Goal: Task Accomplishment & Management: Complete application form

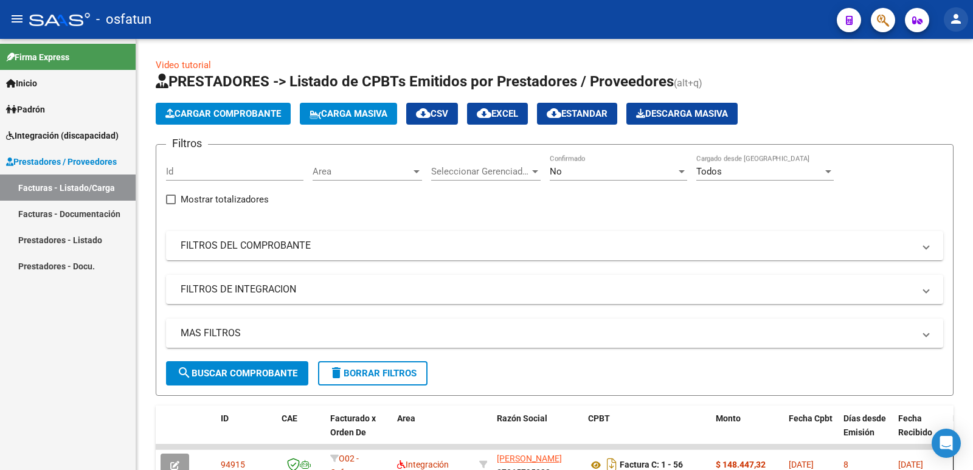
click at [957, 17] on mat-icon "person" at bounding box center [956, 19] width 15 height 15
click at [942, 47] on button "person Mi Perfil" at bounding box center [931, 51] width 74 height 29
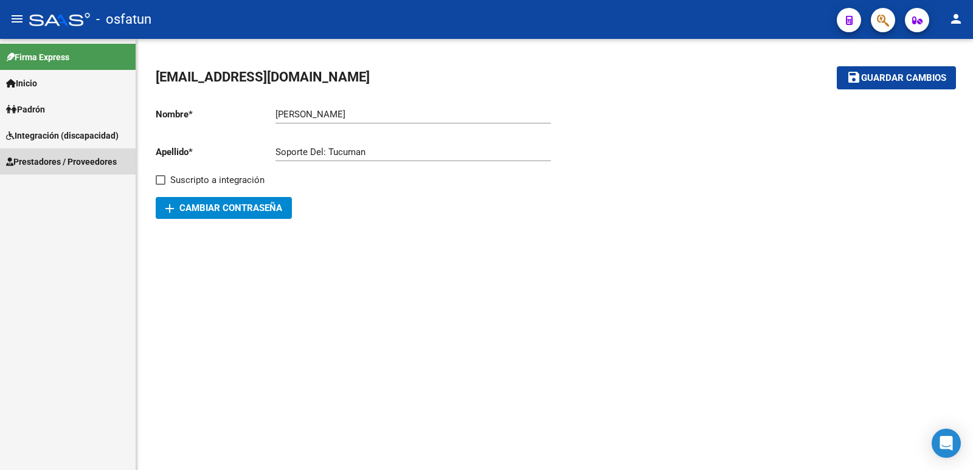
click at [78, 163] on span "Prestadores / Proveedores" at bounding box center [61, 161] width 111 height 13
click at [63, 134] on span "Integración (discapacidad)" at bounding box center [62, 135] width 113 height 13
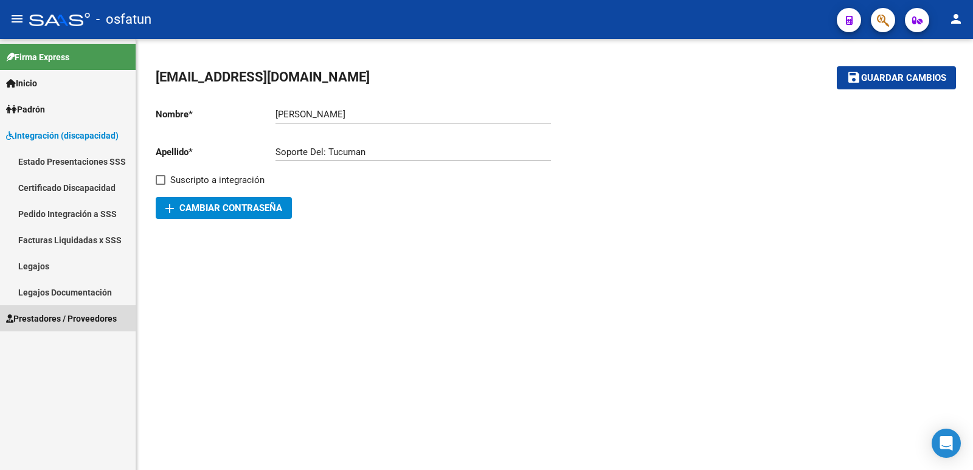
click at [50, 315] on span "Prestadores / Proveedores" at bounding box center [61, 318] width 111 height 13
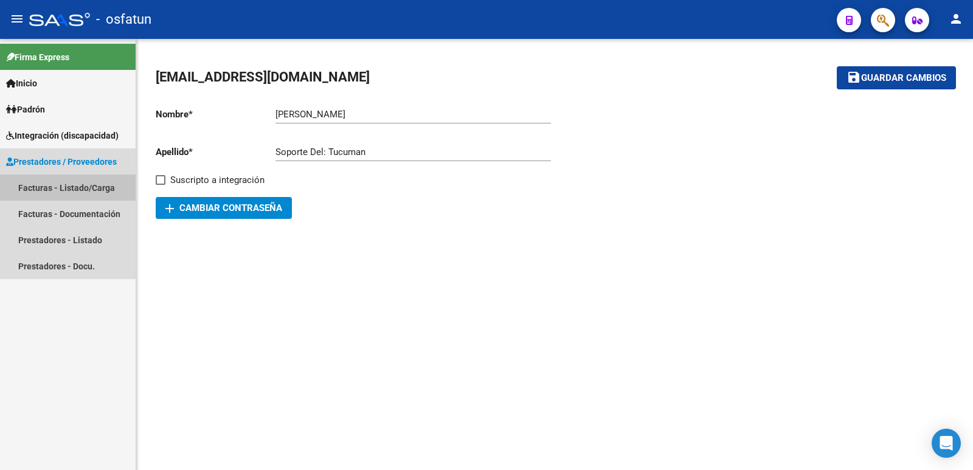
click at [60, 193] on link "Facturas - Listado/Carga" at bounding box center [68, 188] width 136 height 26
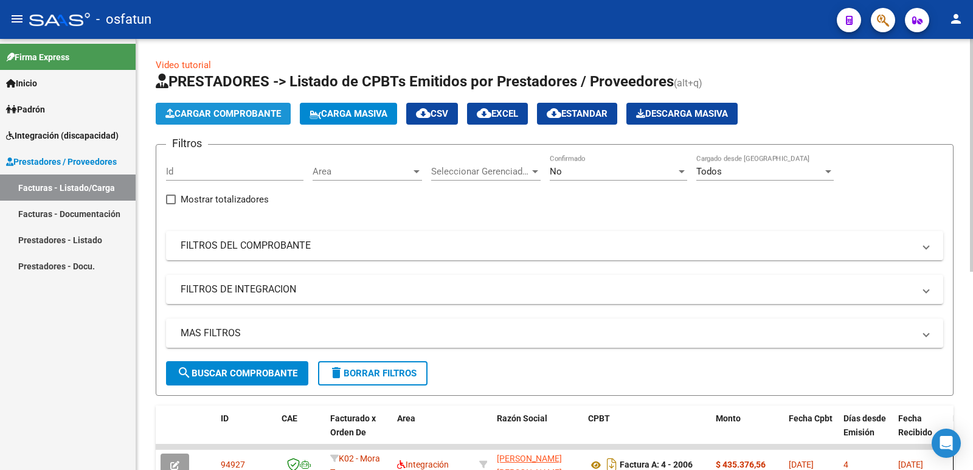
click at [184, 120] on button "Cargar Comprobante" at bounding box center [223, 114] width 135 height 22
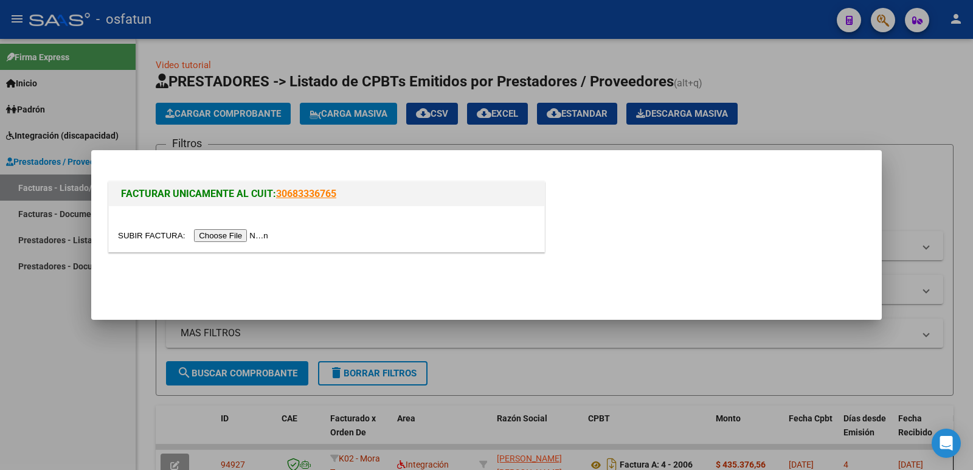
click at [204, 237] on input "file" at bounding box center [195, 235] width 154 height 13
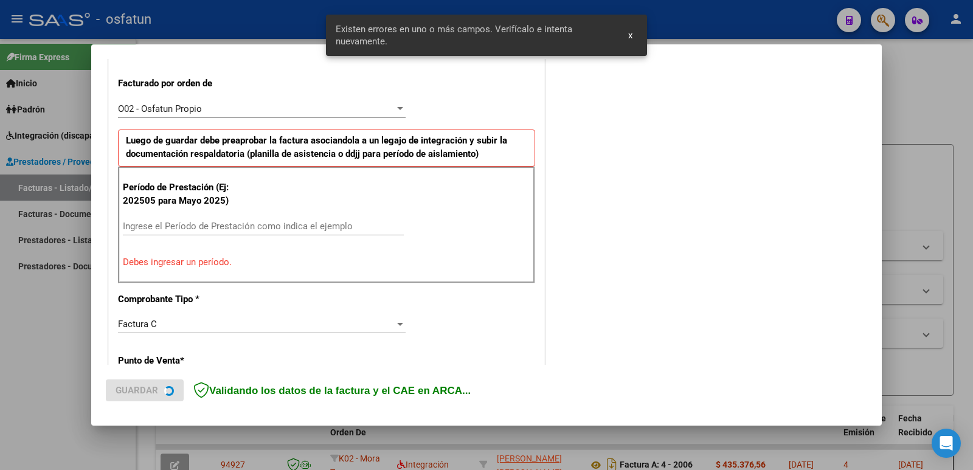
scroll to position [332, 0]
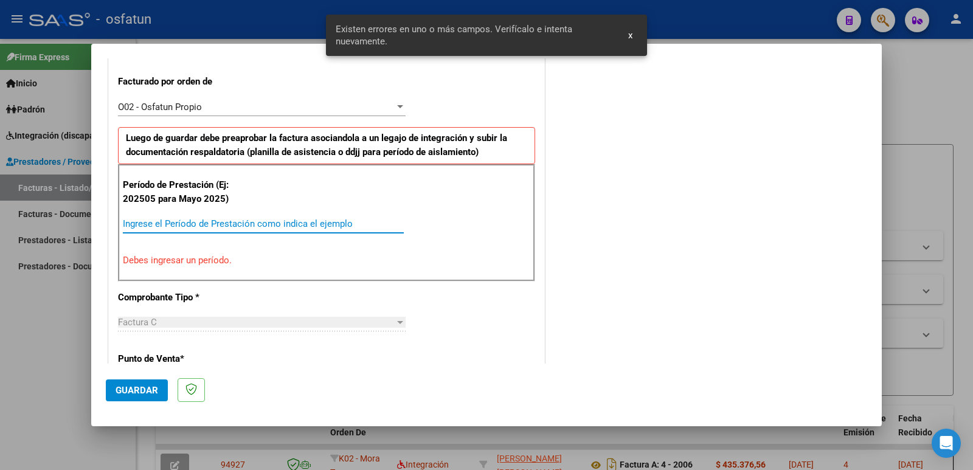
click at [206, 221] on input "Ingrese el Período de Prestación como indica el ejemplo" at bounding box center [263, 223] width 281 height 11
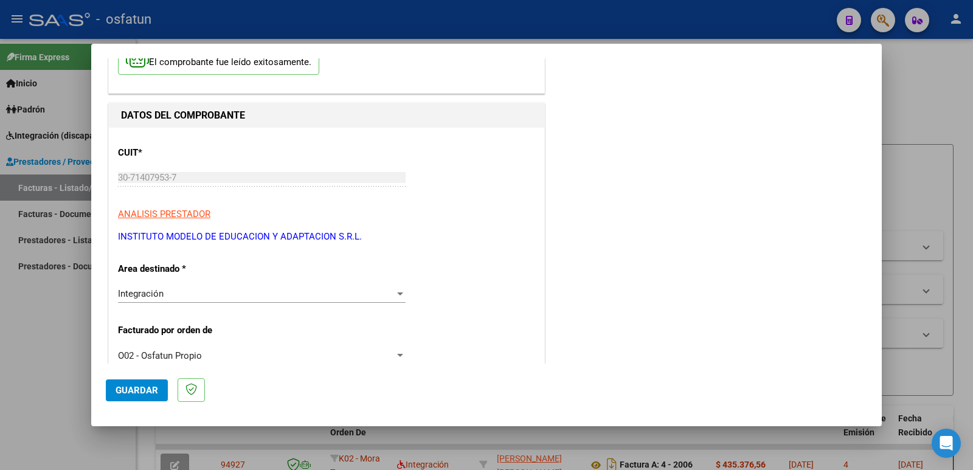
scroll to position [0, 0]
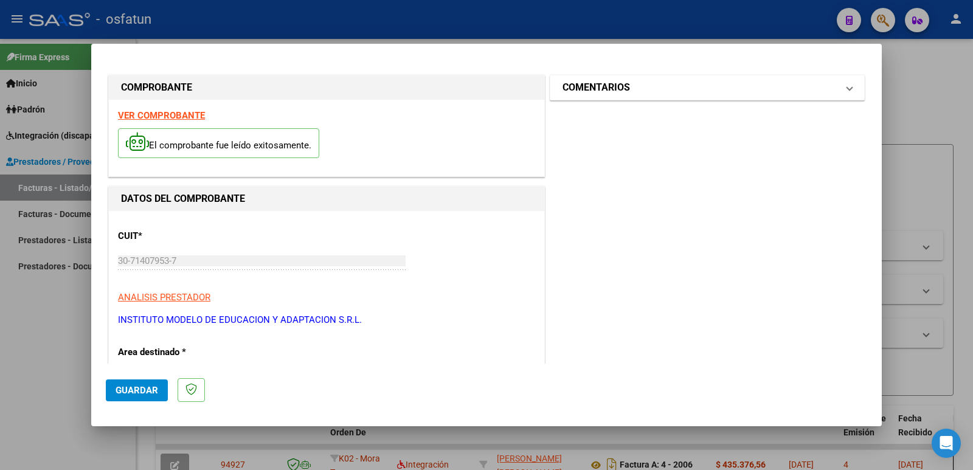
type input "202508"
click at [633, 97] on mat-expansion-panel-header "COMENTARIOS" at bounding box center [708, 87] width 314 height 24
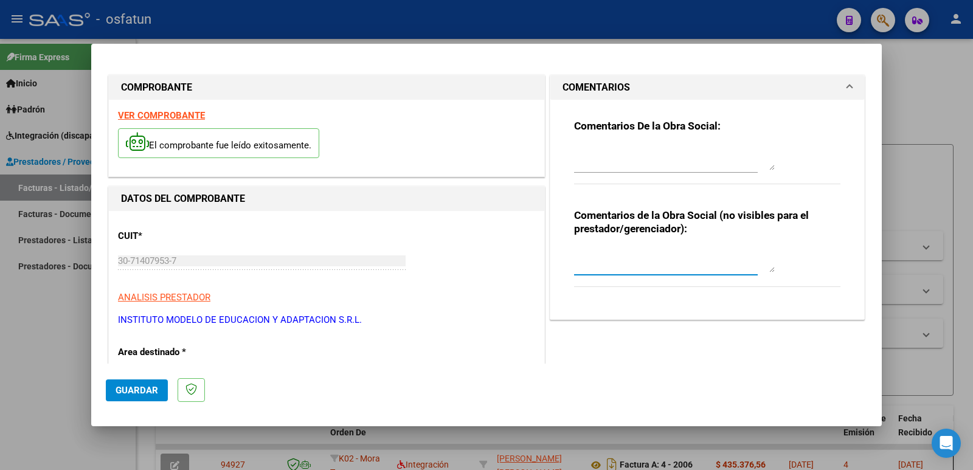
click at [612, 269] on textarea at bounding box center [674, 260] width 201 height 24
click at [722, 256] on textarea "Fc cargada por [PERSON_NAME]. [PERSON_NAME] / sin v erificación de legajo" at bounding box center [674, 260] width 201 height 24
type textarea "Fc cargada por [PERSON_NAME]. [PERSON_NAME] / sin verificación de legajo"
click at [122, 391] on span "Guardar" at bounding box center [137, 390] width 43 height 11
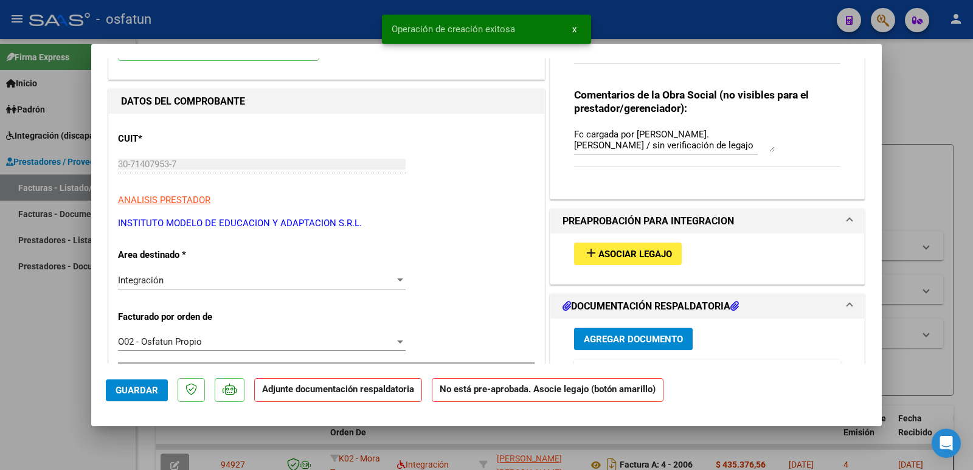
scroll to position [122, 0]
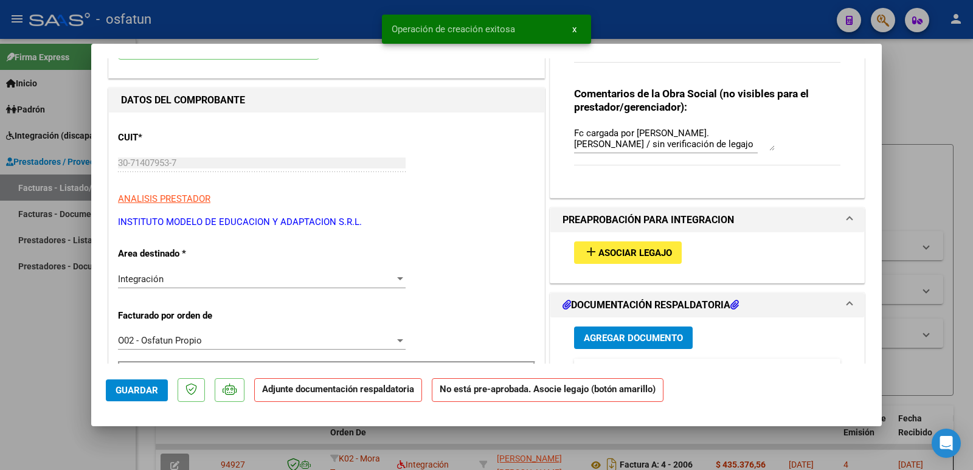
click at [616, 257] on span "Asociar Legajo" at bounding box center [636, 253] width 74 height 11
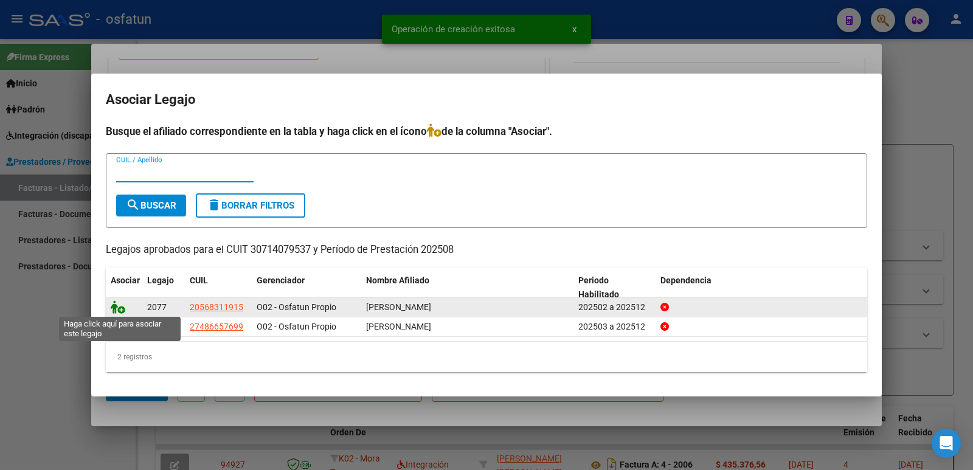
click at [114, 310] on icon at bounding box center [118, 307] width 15 height 13
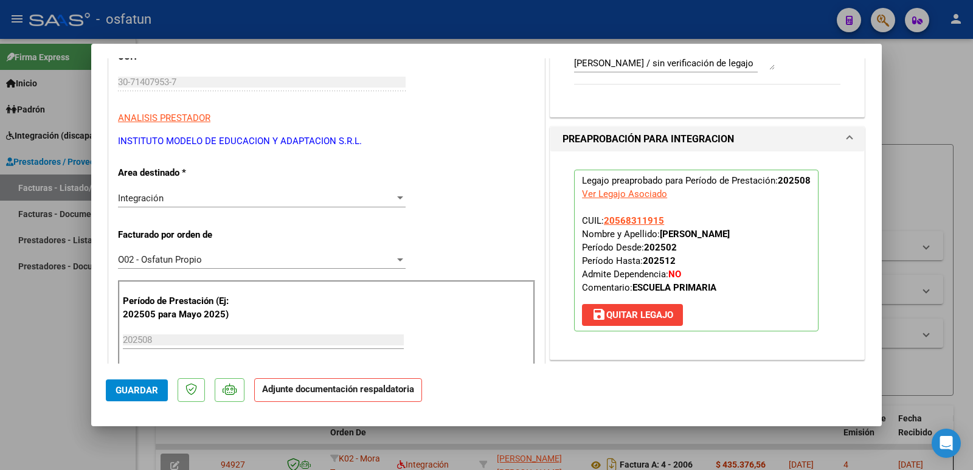
scroll to position [304, 0]
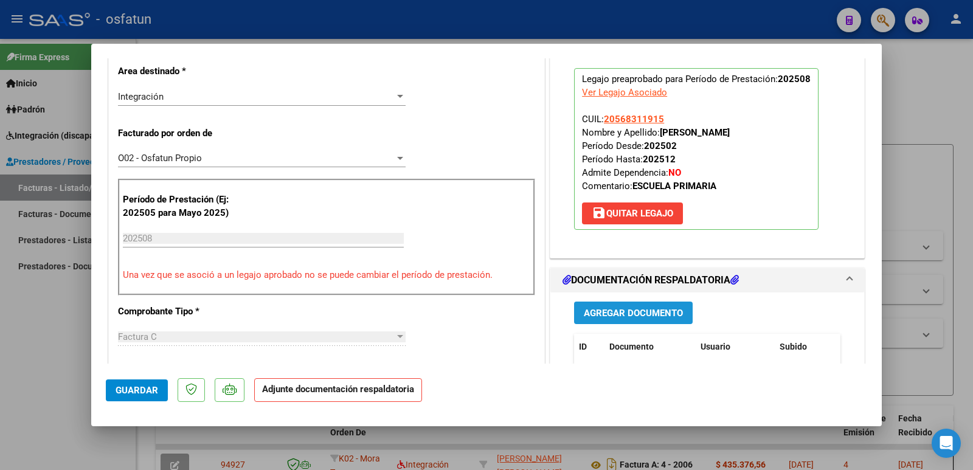
click at [614, 316] on span "Agregar Documento" at bounding box center [633, 313] width 99 height 11
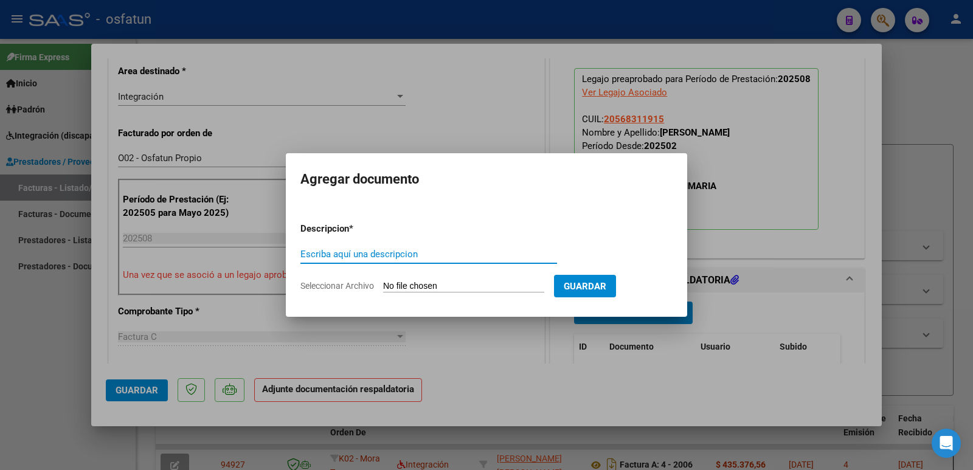
click at [386, 249] on input "Escriba aquí una descripcion" at bounding box center [429, 254] width 257 height 11
type input "Planilla de asistencias"
click at [402, 282] on input "Seleccionar Archivo" at bounding box center [463, 287] width 161 height 12
type input "C:\fakepath\Asistencia 08-25.pdf"
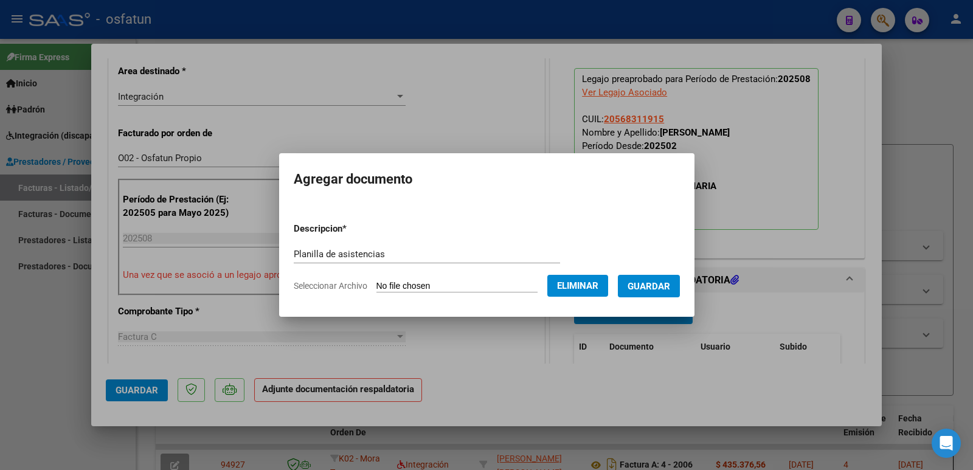
click at [666, 283] on span "Guardar" at bounding box center [649, 286] width 43 height 11
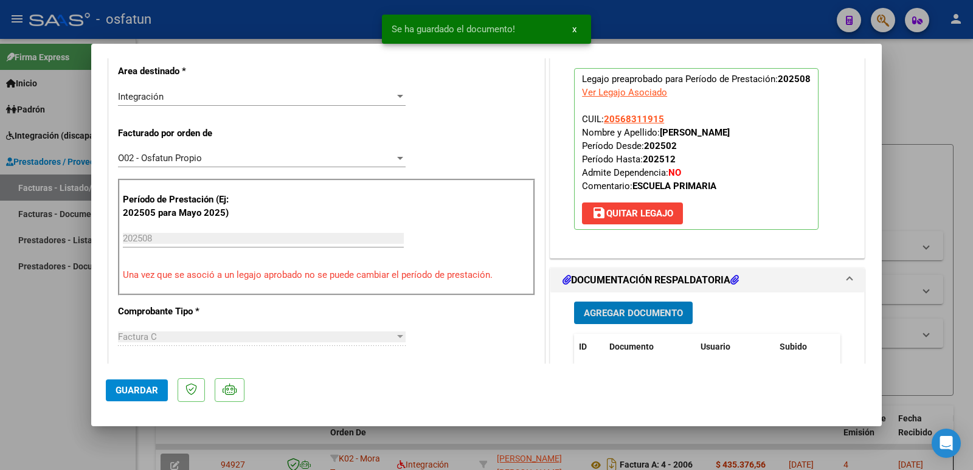
click at [643, 322] on button "Agregar Documento" at bounding box center [633, 313] width 119 height 23
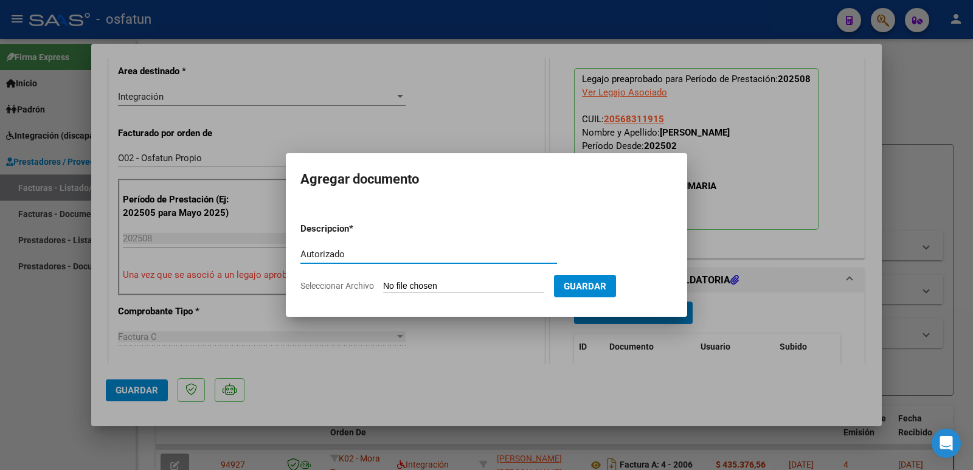
type input "Autorizado"
click at [445, 283] on input "Seleccionar Archivo" at bounding box center [463, 287] width 161 height 12
type input "C:\fakepath\Autorización 2025.pdf"
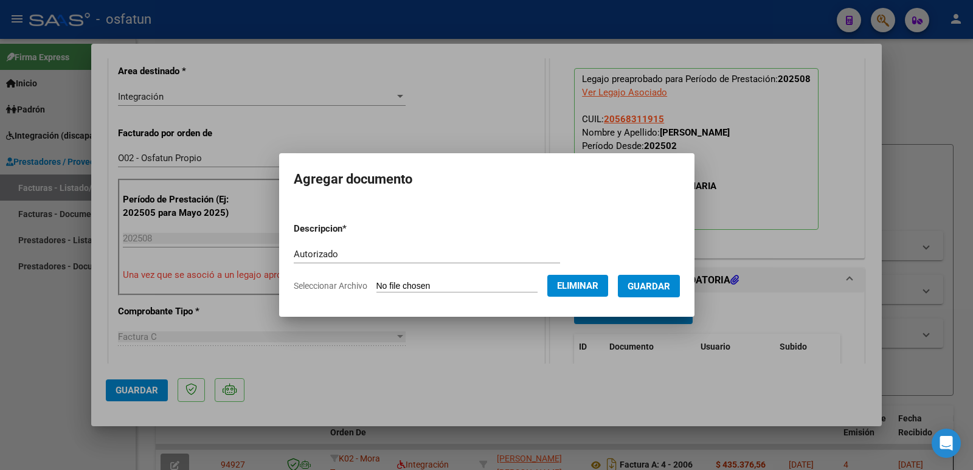
click at [658, 287] on span "Guardar" at bounding box center [649, 286] width 43 height 11
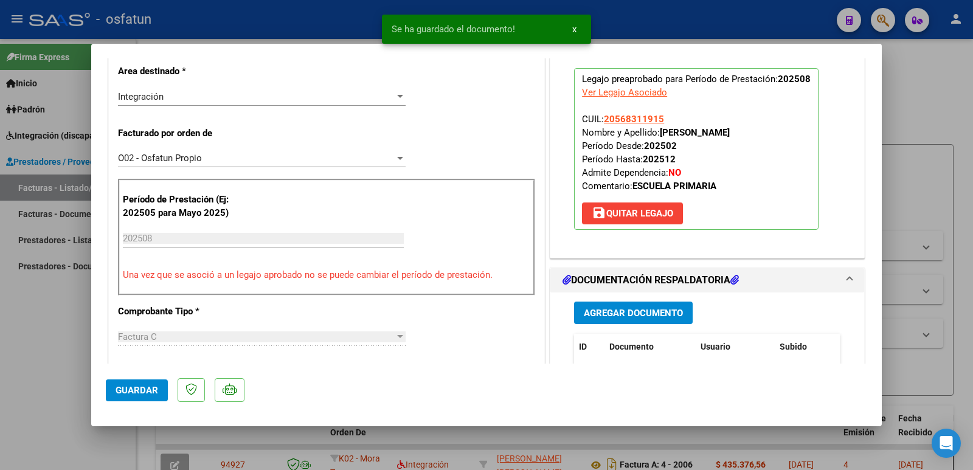
drag, startPoint x: 656, startPoint y: 128, endPoint x: 760, endPoint y: 131, distance: 104.1
click at [760, 131] on p "Legajo preaprobado para Período de Prestación: 202508 Ver Legajo Asociado CUIL:…" at bounding box center [696, 149] width 245 height 162
copy strong "[PERSON_NAME]"
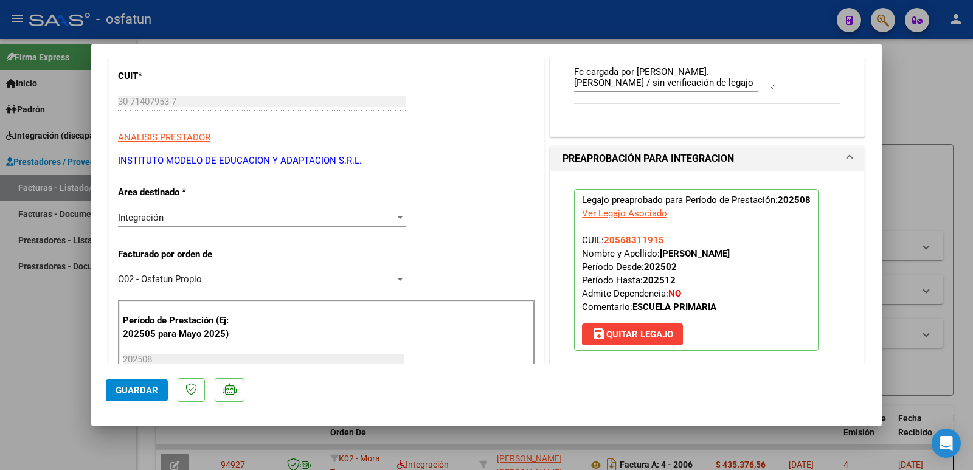
scroll to position [183, 0]
click at [102, 101] on mat-dialog-content "COMPROBANTE VER COMPROBANTE ESTADO: Recibida. En proceso de confirmacion/acepta…" at bounding box center [486, 210] width 791 height 305
drag, startPoint x: 362, startPoint y: 159, endPoint x: 127, endPoint y: 164, distance: 235.5
copy p "INSTITUTO MODELO DE EDUCACION Y ADAPTACION S.R.L."
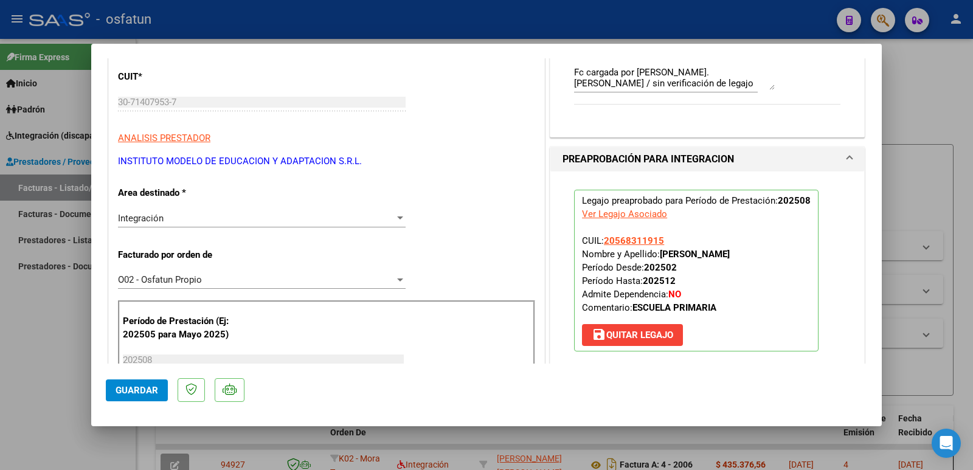
click at [137, 388] on span "Guardar" at bounding box center [137, 390] width 43 height 11
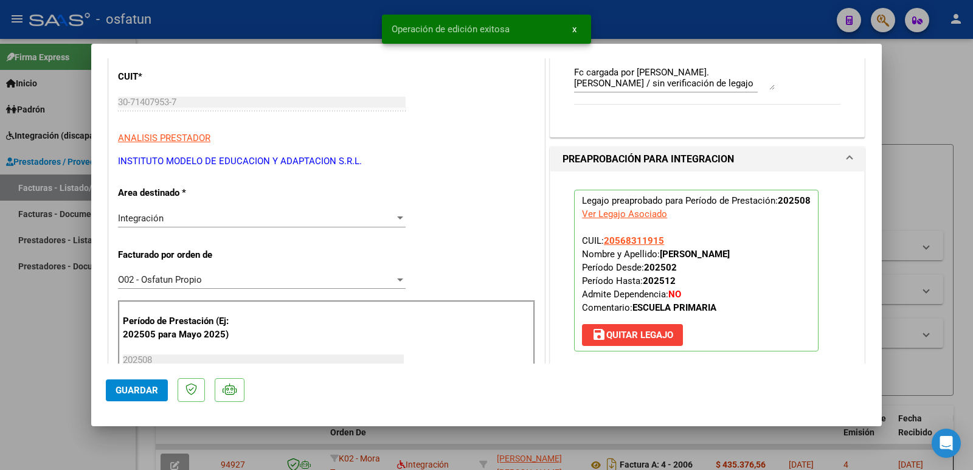
click at [26, 352] on div at bounding box center [486, 235] width 973 height 470
